Goal: Obtain resource: Download file/media

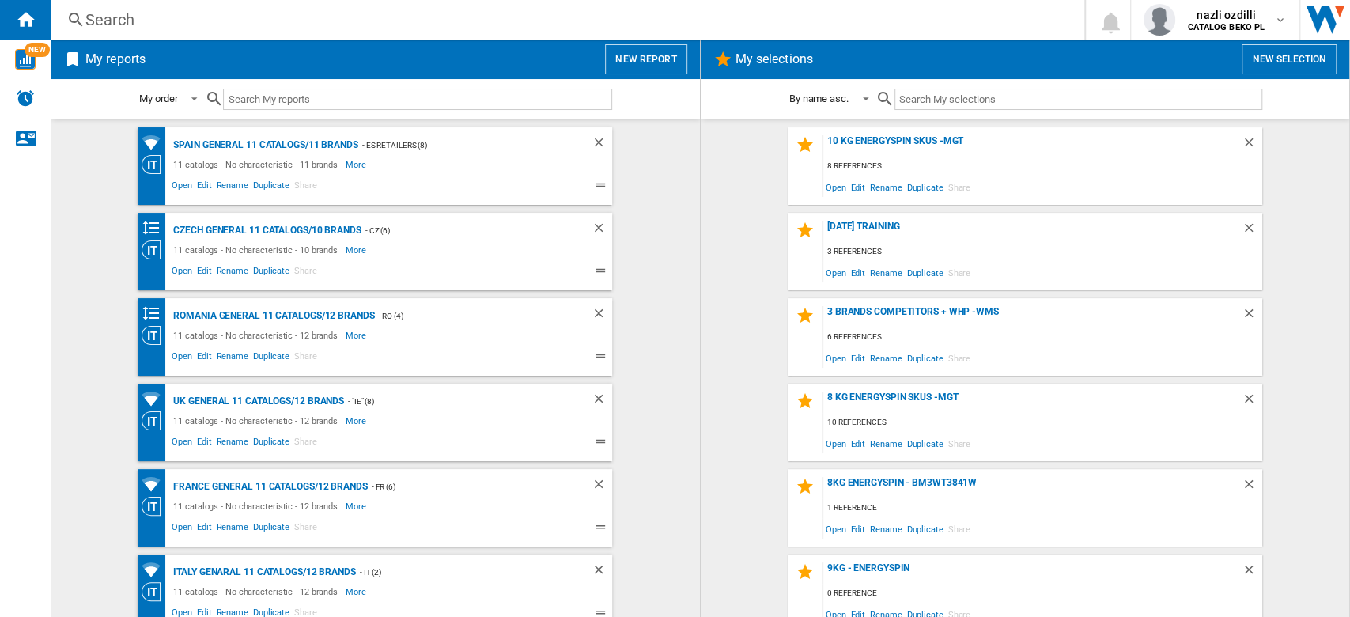
click at [271, 100] on input "text" at bounding box center [417, 99] width 389 height 21
click at [272, 97] on input "text" at bounding box center [417, 99] width 389 height 21
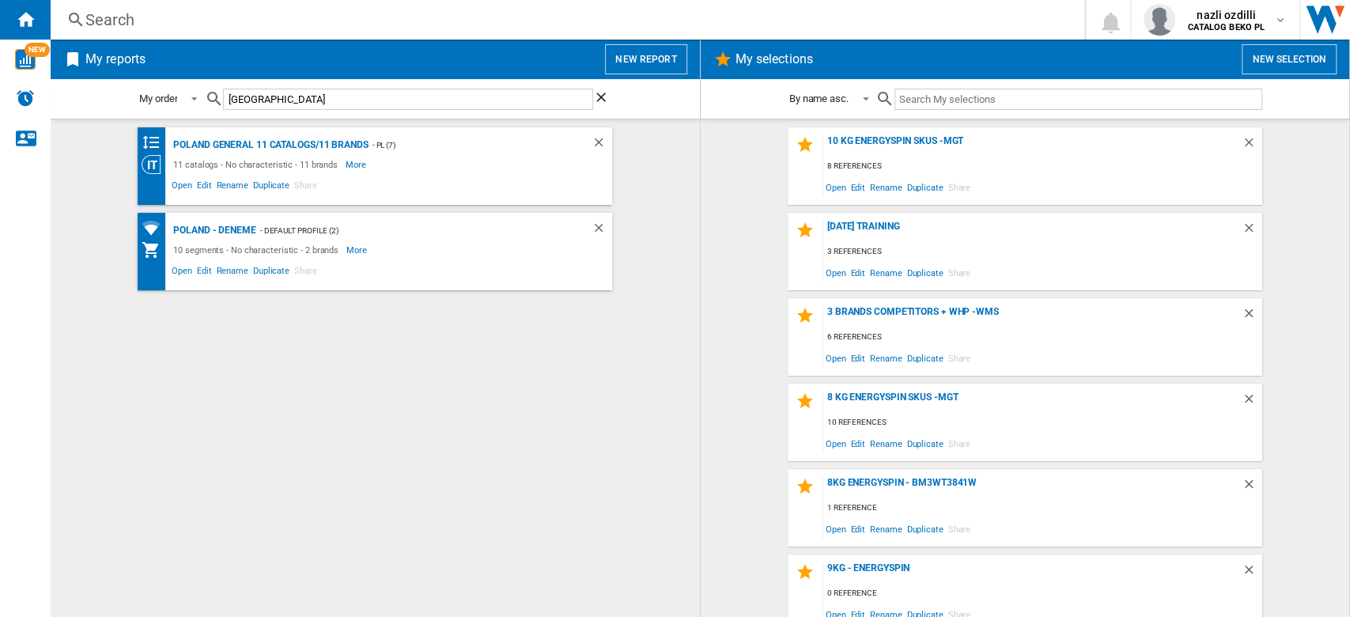
type input "poland"
click at [648, 72] on button "New report" at bounding box center [645, 59] width 81 height 30
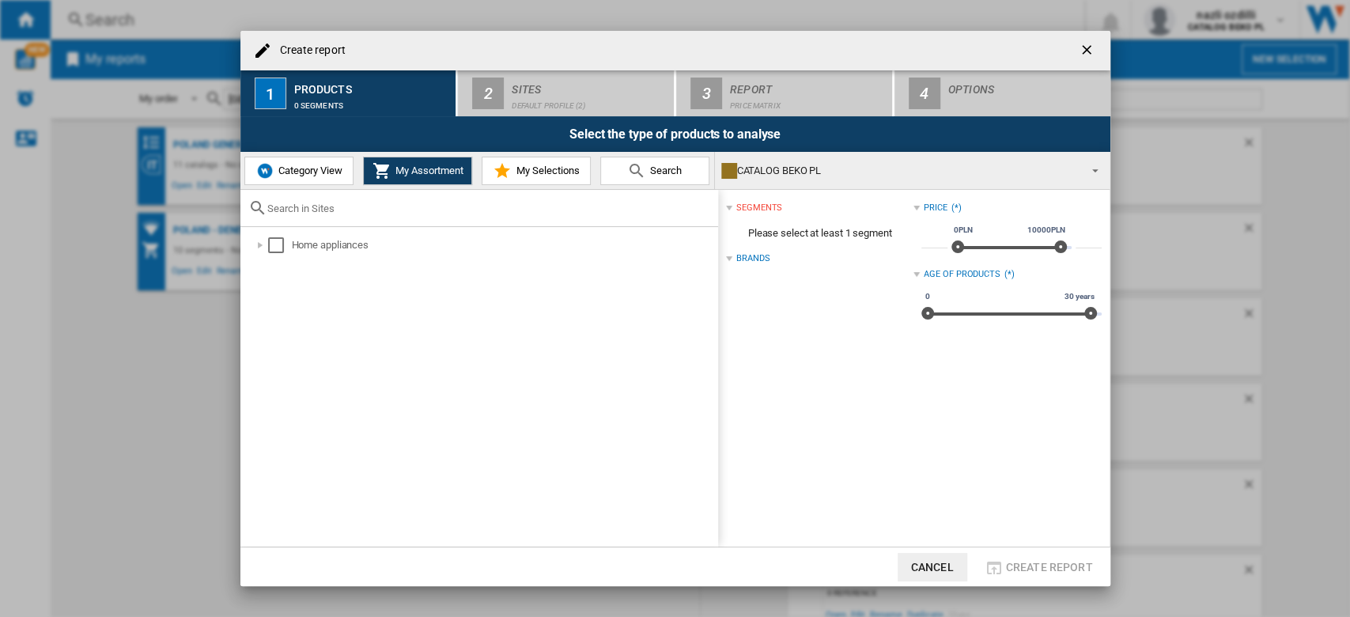
click at [294, 166] on span "Category View" at bounding box center [308, 171] width 68 height 12
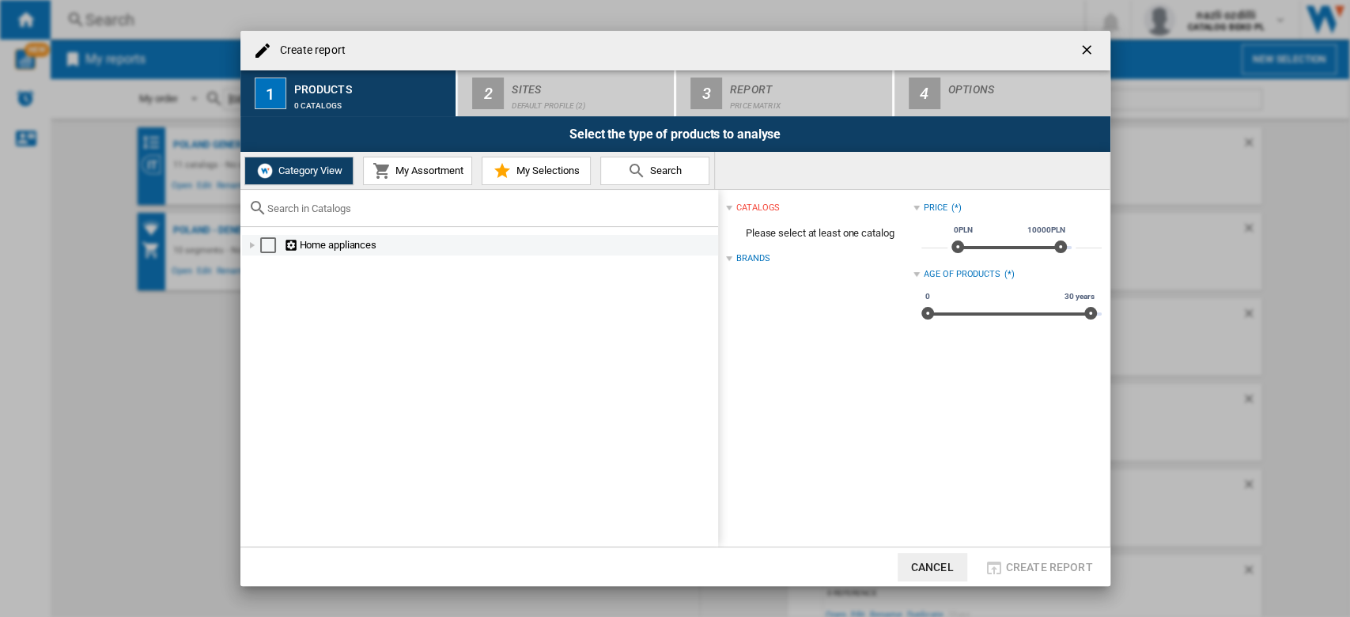
click at [255, 247] on div at bounding box center [252, 245] width 16 height 16
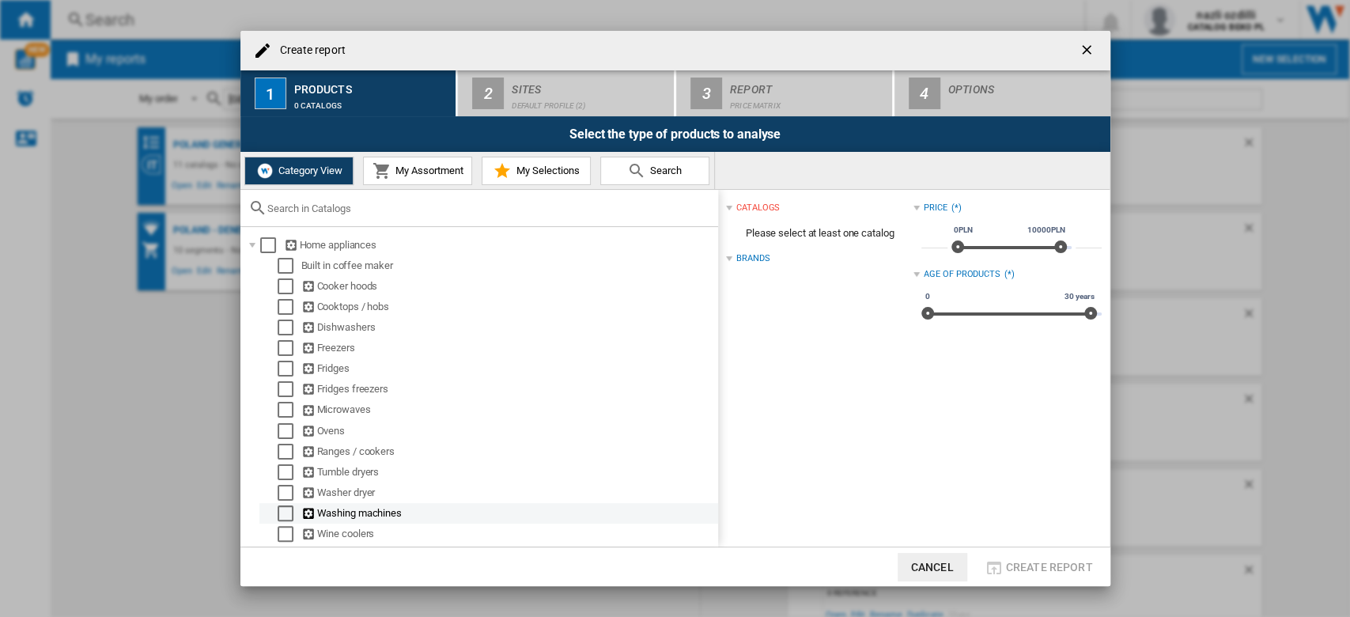
click at [283, 512] on div "Select" at bounding box center [286, 513] width 16 height 16
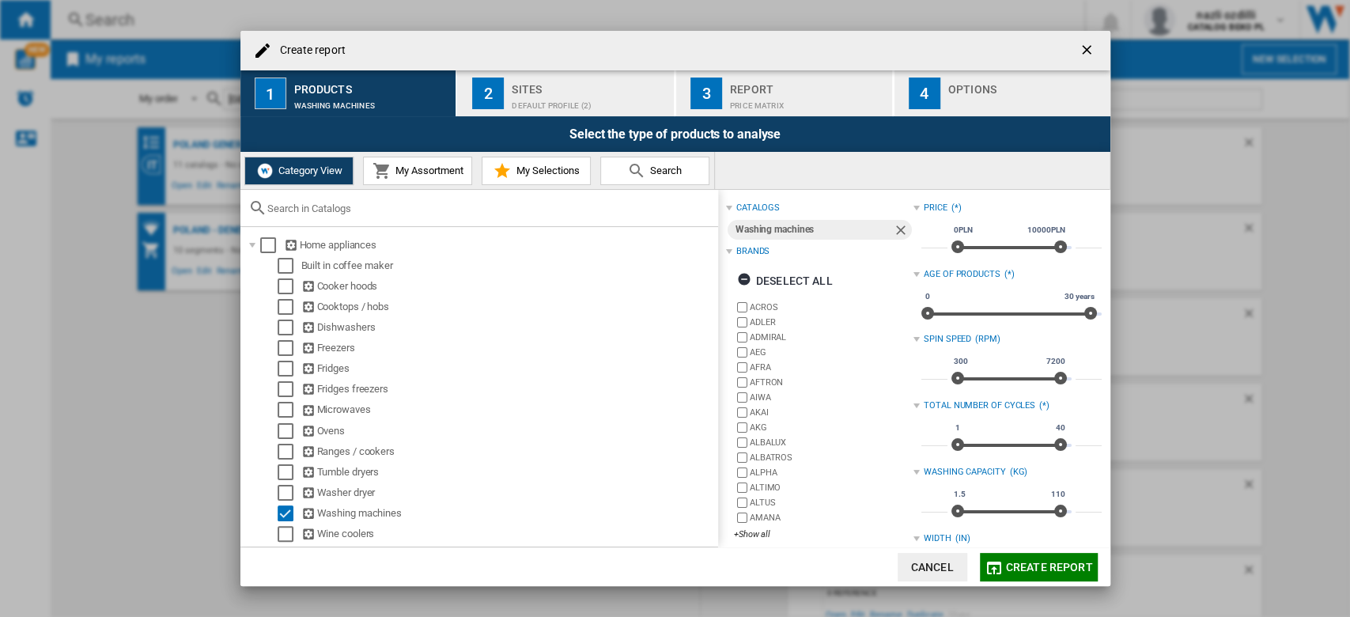
click at [528, 104] on div "Default profile (2)" at bounding box center [590, 101] width 156 height 17
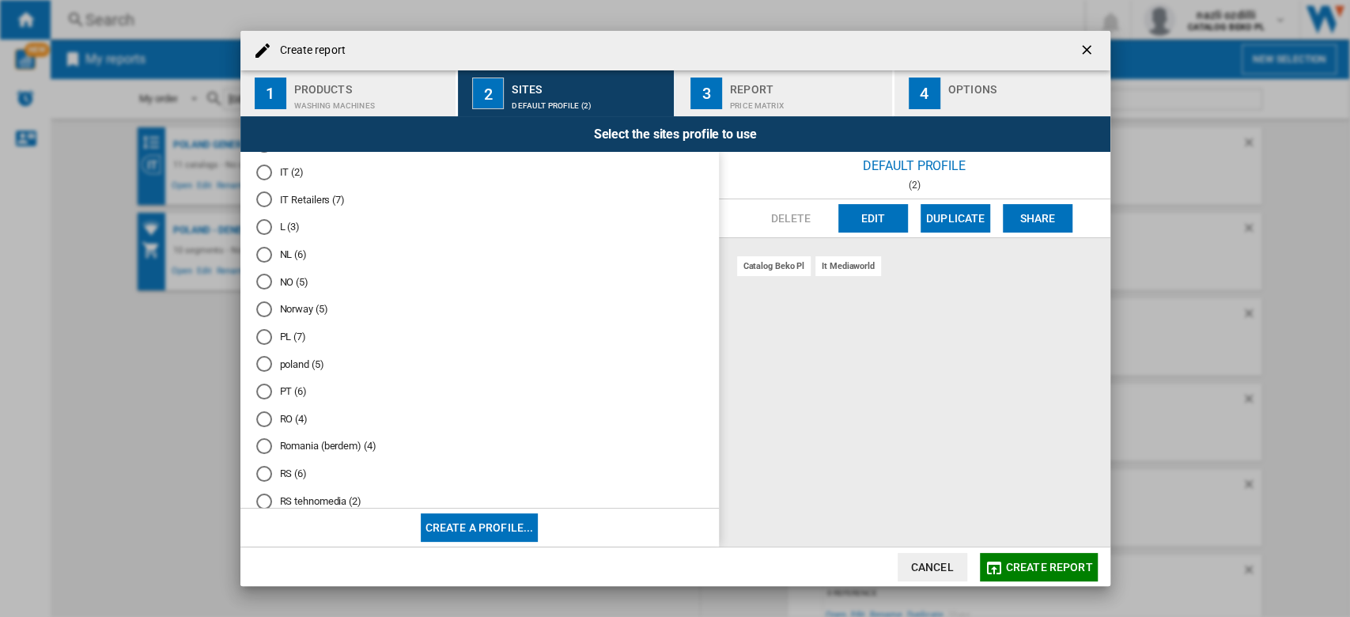
scroll to position [633, 0]
click at [285, 317] on md-radio-button "PL (7)" at bounding box center [479, 309] width 447 height 15
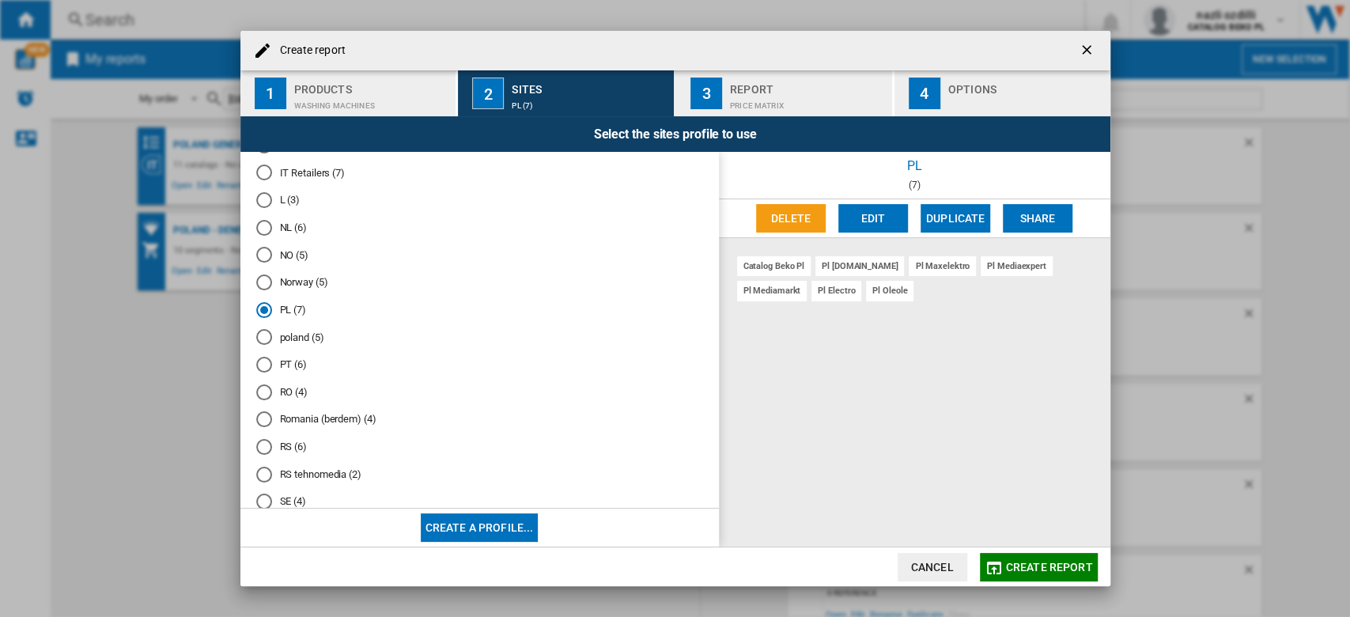
click at [737, 91] on div "Report" at bounding box center [808, 85] width 156 height 17
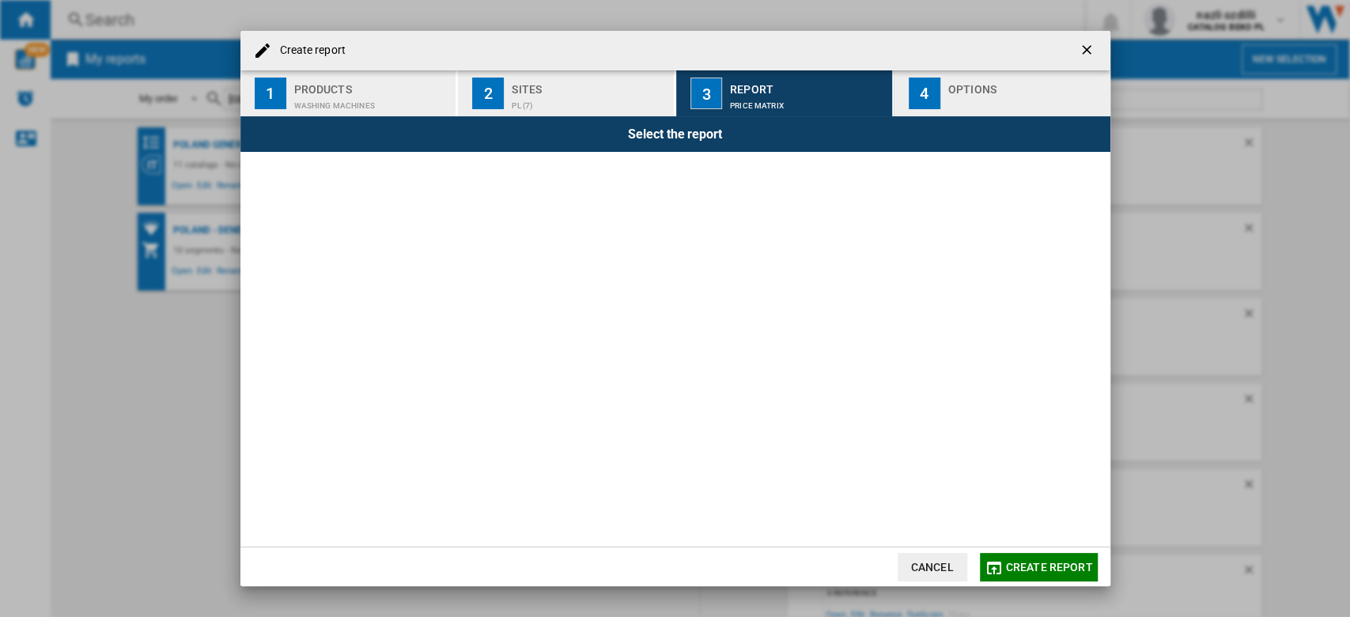
click at [946, 89] on button "4 Options" at bounding box center [1003, 93] width 216 height 46
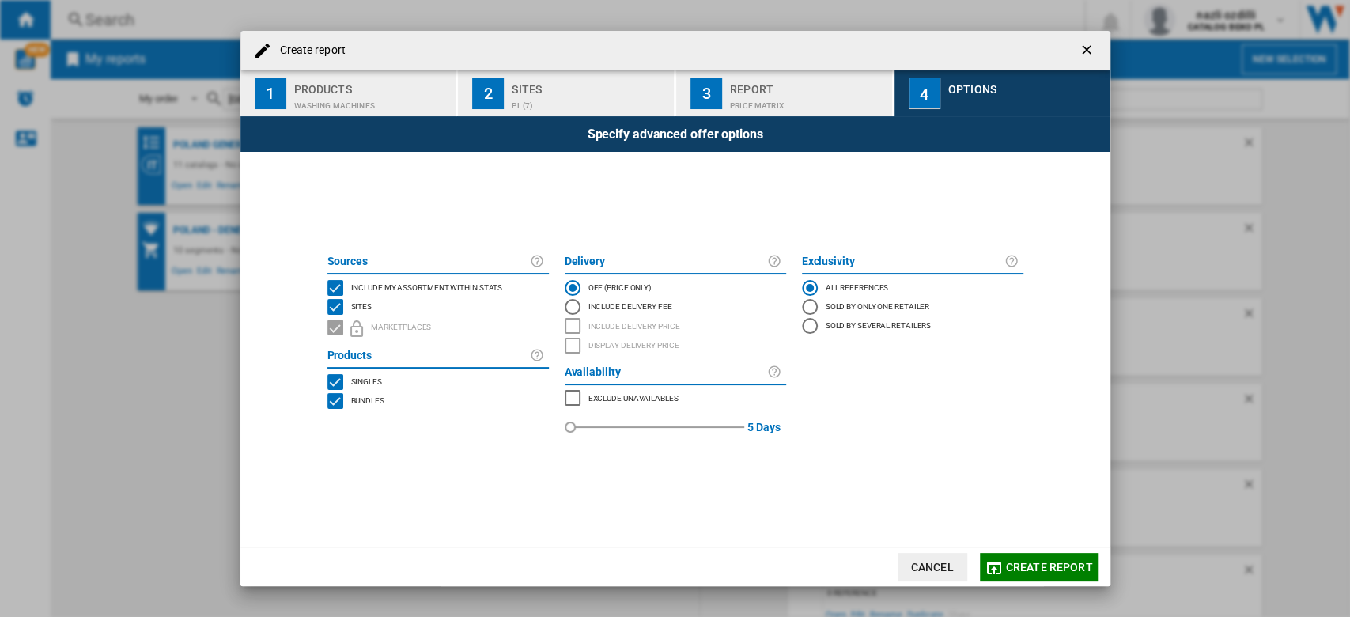
click at [339, 290] on div "INCLUDE MY SITE" at bounding box center [335, 288] width 16 height 16
click at [1035, 570] on span "Create report" at bounding box center [1049, 567] width 87 height 13
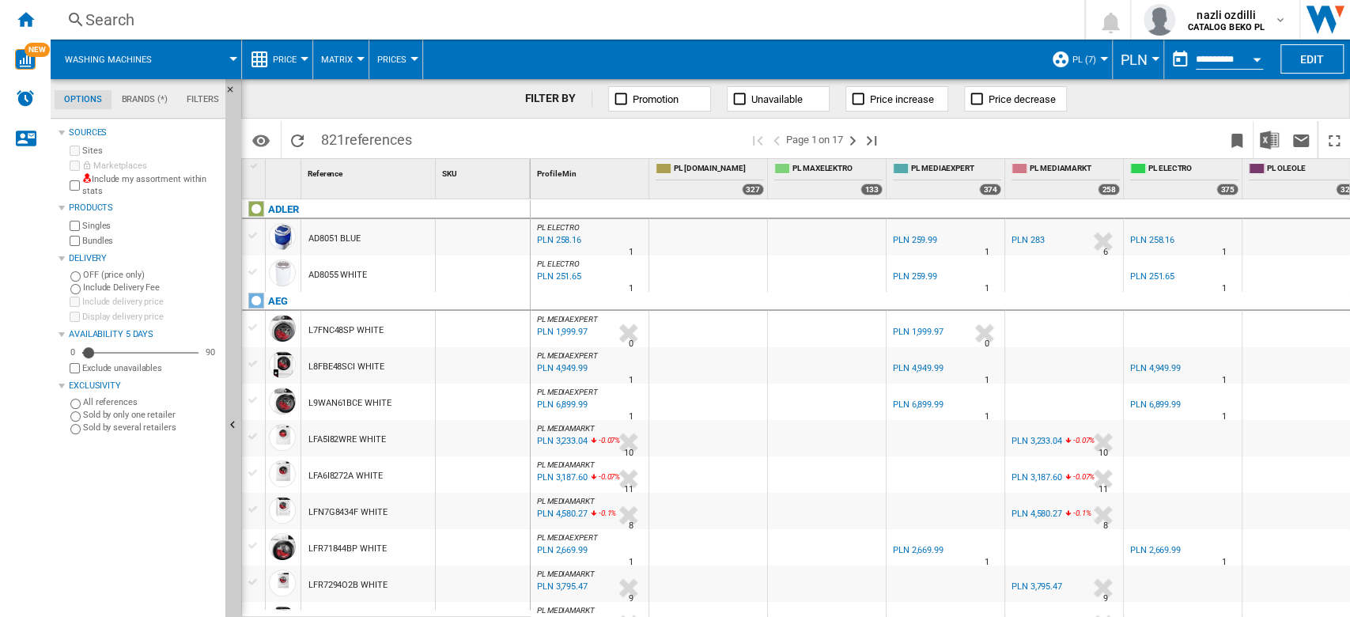
click at [191, 93] on md-tab-item "Filters" at bounding box center [202, 99] width 51 height 19
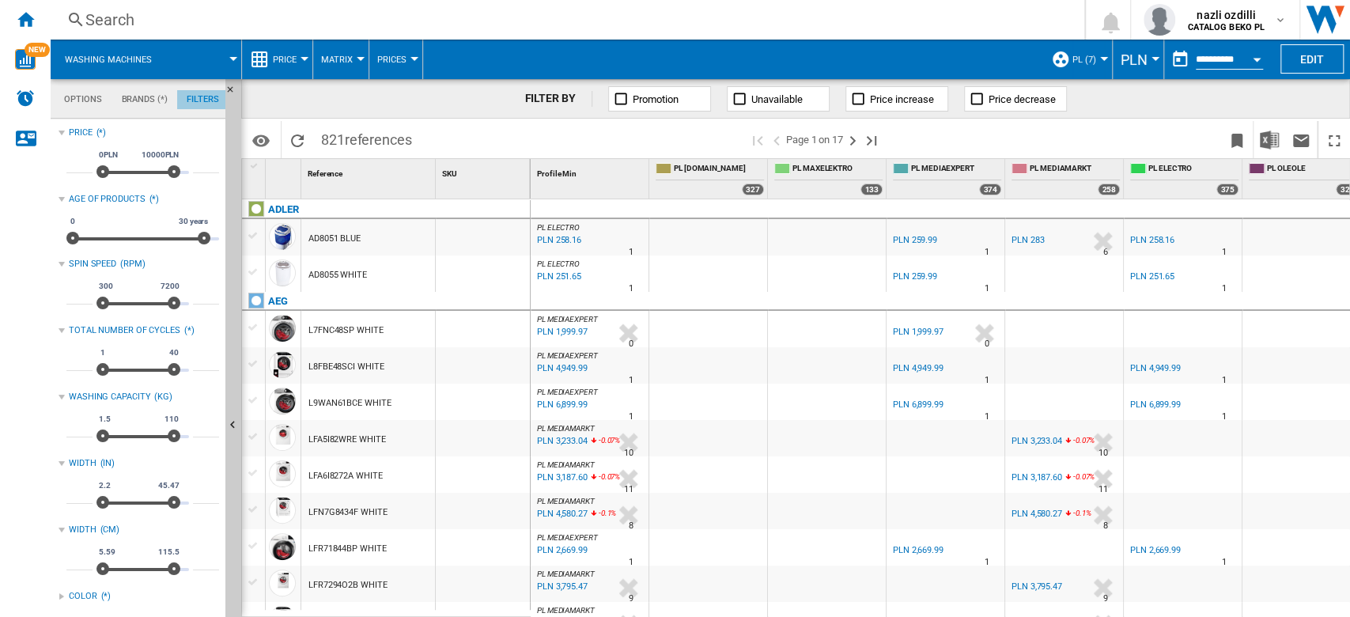
scroll to position [101, 0]
click at [139, 101] on md-tab-item "Brands (*)" at bounding box center [145, 99] width 66 height 19
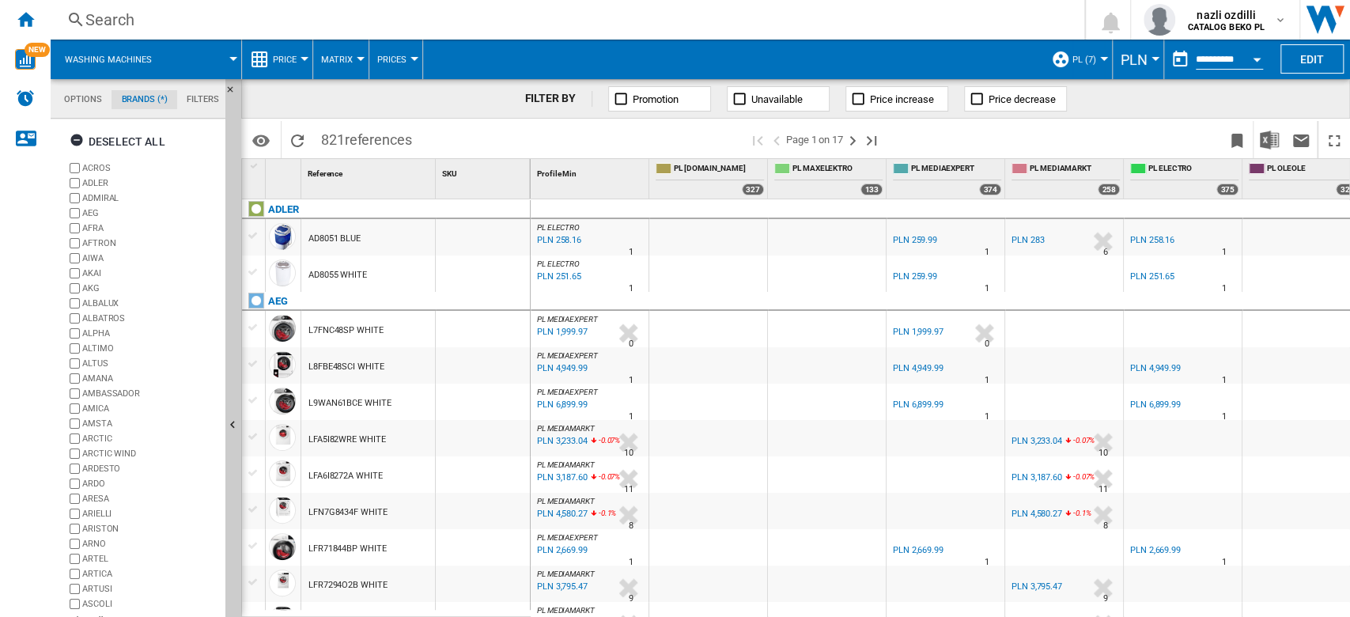
scroll to position [60, 0]
click at [78, 98] on md-tab-item "Options" at bounding box center [83, 99] width 57 height 19
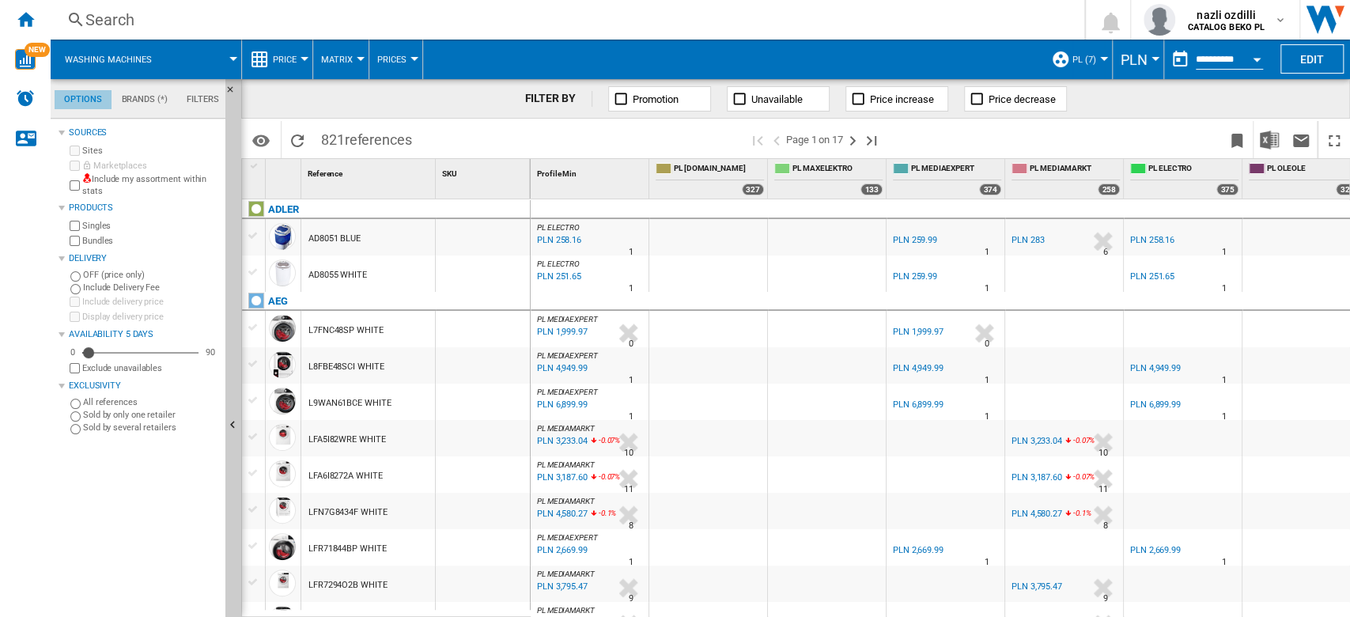
scroll to position [18, 0]
click at [1276, 145] on img "Download in Excel" at bounding box center [1269, 140] width 19 height 19
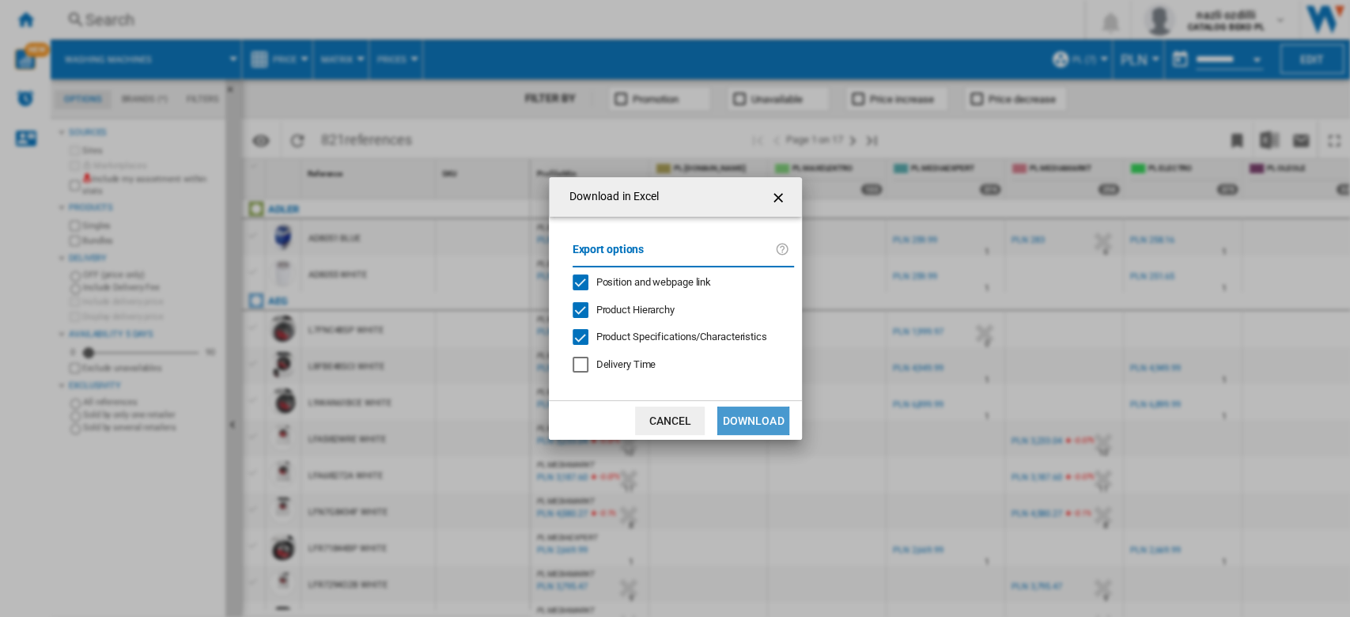
click at [759, 427] on button "Download" at bounding box center [752, 421] width 71 height 28
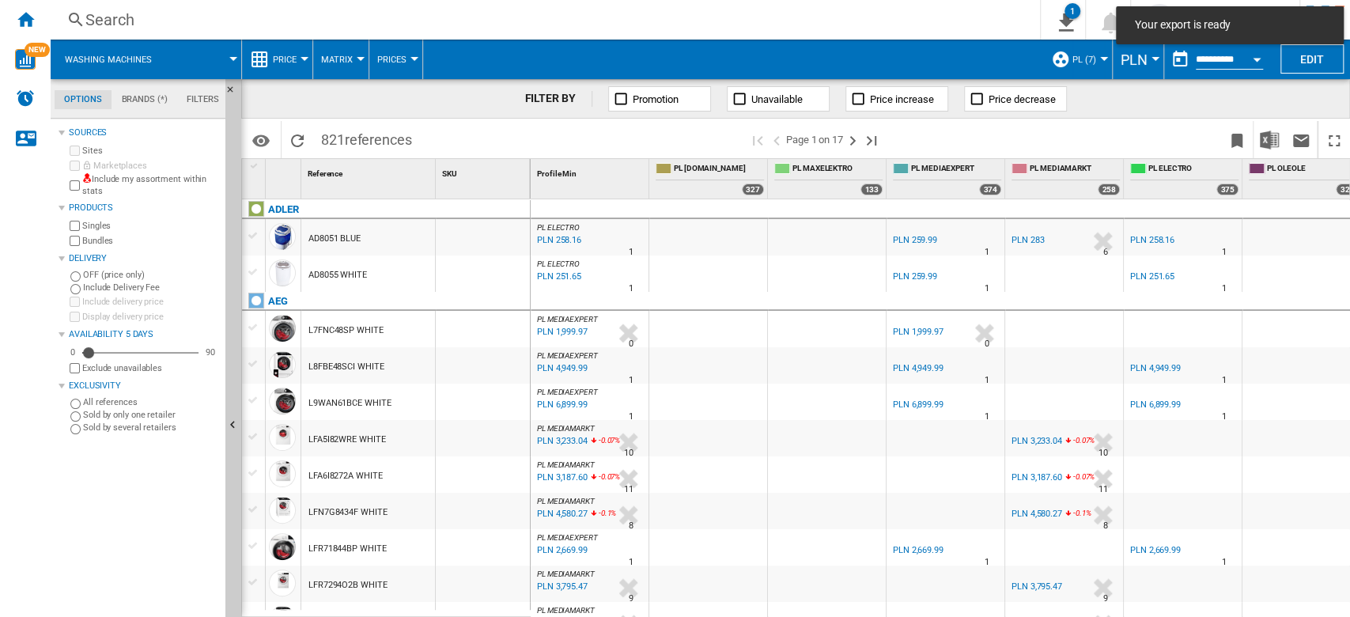
click at [1170, 115] on div "FILTER BY Promotion Unavailable Price increase Price decrease" at bounding box center [795, 99] width 1109 height 40
